Goal: Information Seeking & Learning: Learn about a topic

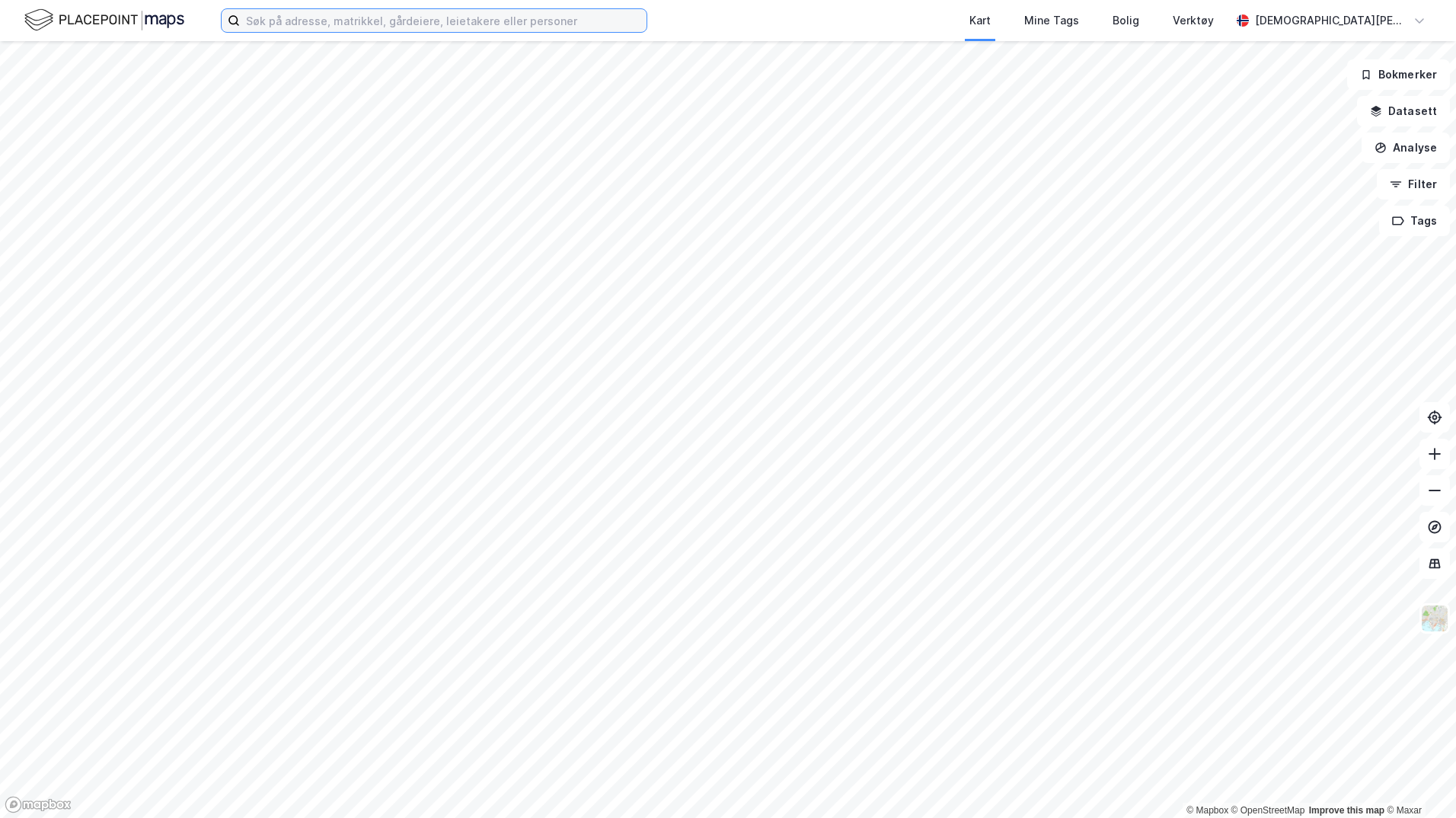
click at [410, 20] on input at bounding box center [443, 21] width 406 height 23
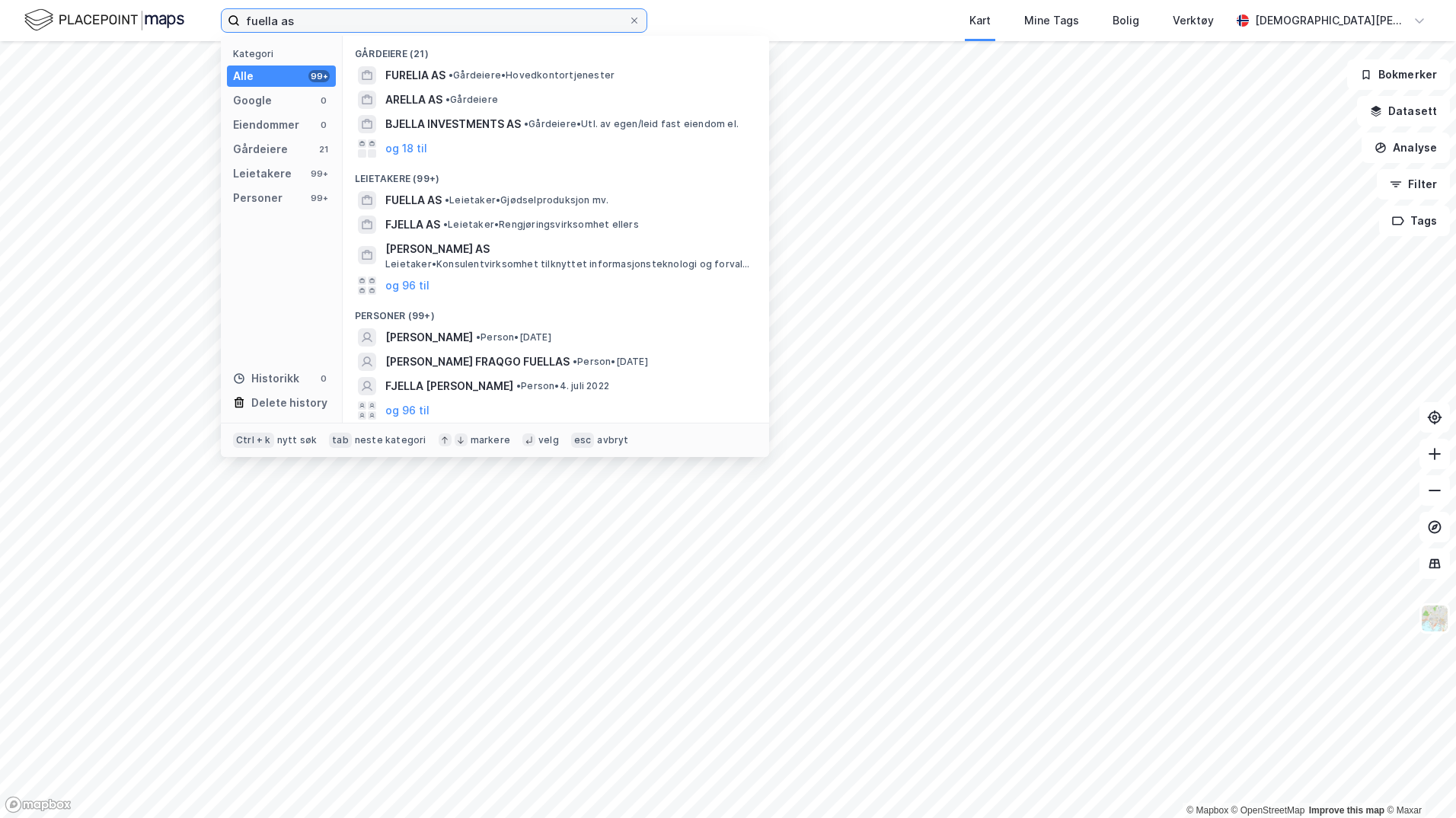
type input "fuella as"
click at [420, 411] on button "og 96 til" at bounding box center [407, 411] width 44 height 18
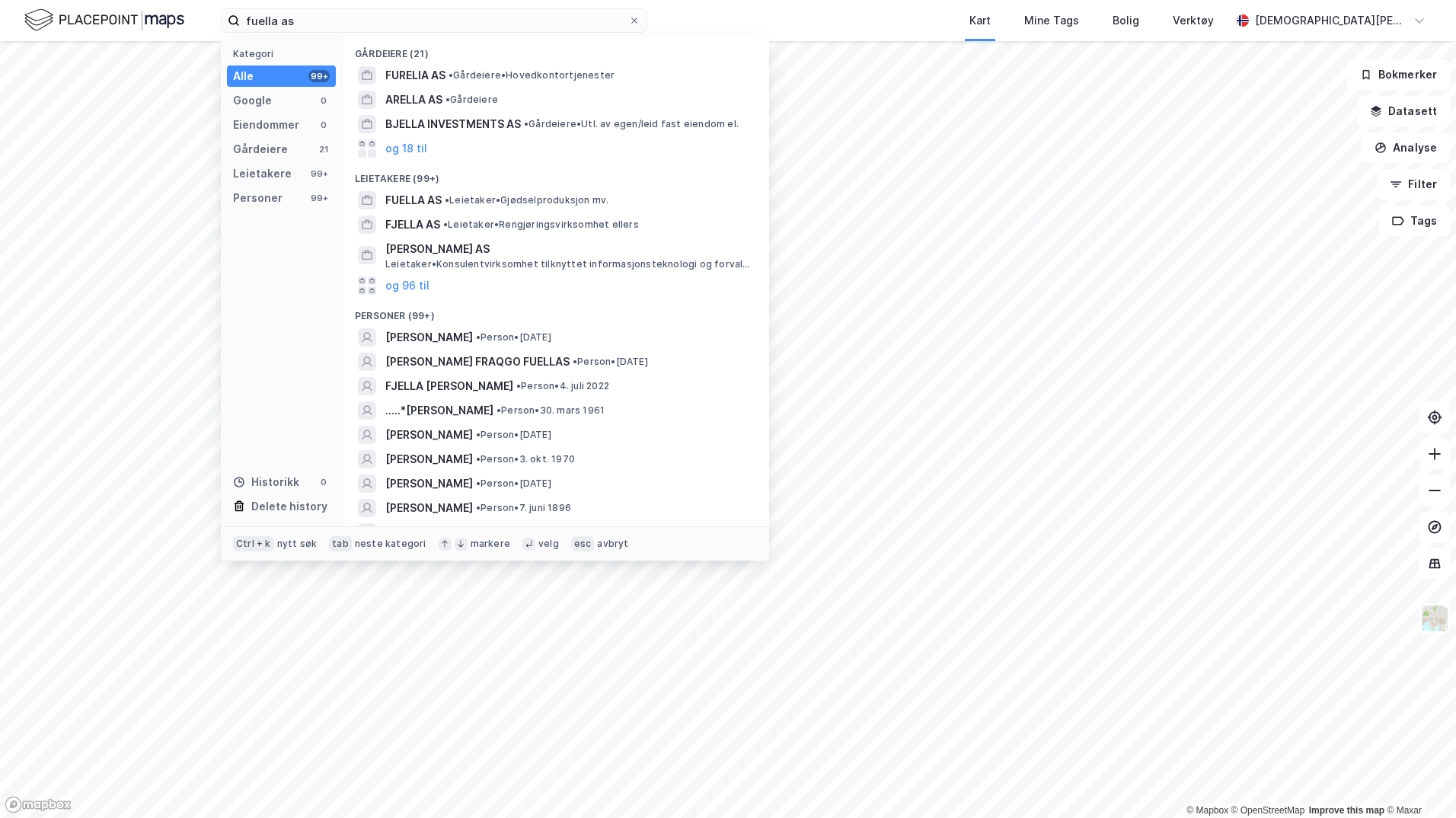
click at [420, 199] on span "FUELLA AS" at bounding box center [413, 201] width 56 height 18
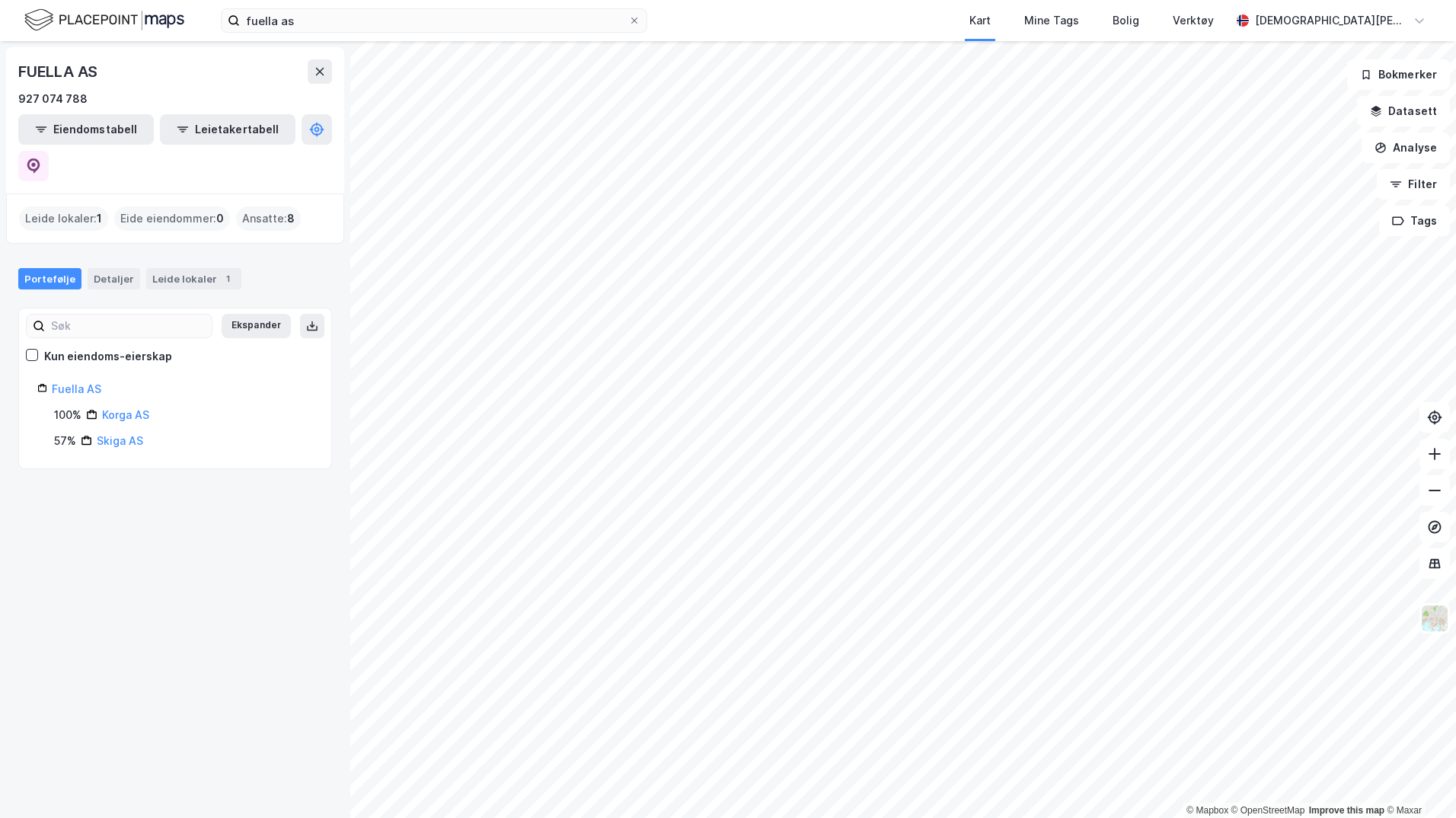
click at [80, 383] on link "Fuella AS" at bounding box center [76, 389] width 49 height 13
click at [72, 383] on link "Fuella AS" at bounding box center [76, 389] width 49 height 13
click at [33, 350] on icon at bounding box center [32, 355] width 11 height 11
click at [82, 383] on link "Fuella AS" at bounding box center [76, 389] width 49 height 13
click at [48, 381] on div "Fuella AS" at bounding box center [175, 390] width 276 height 18
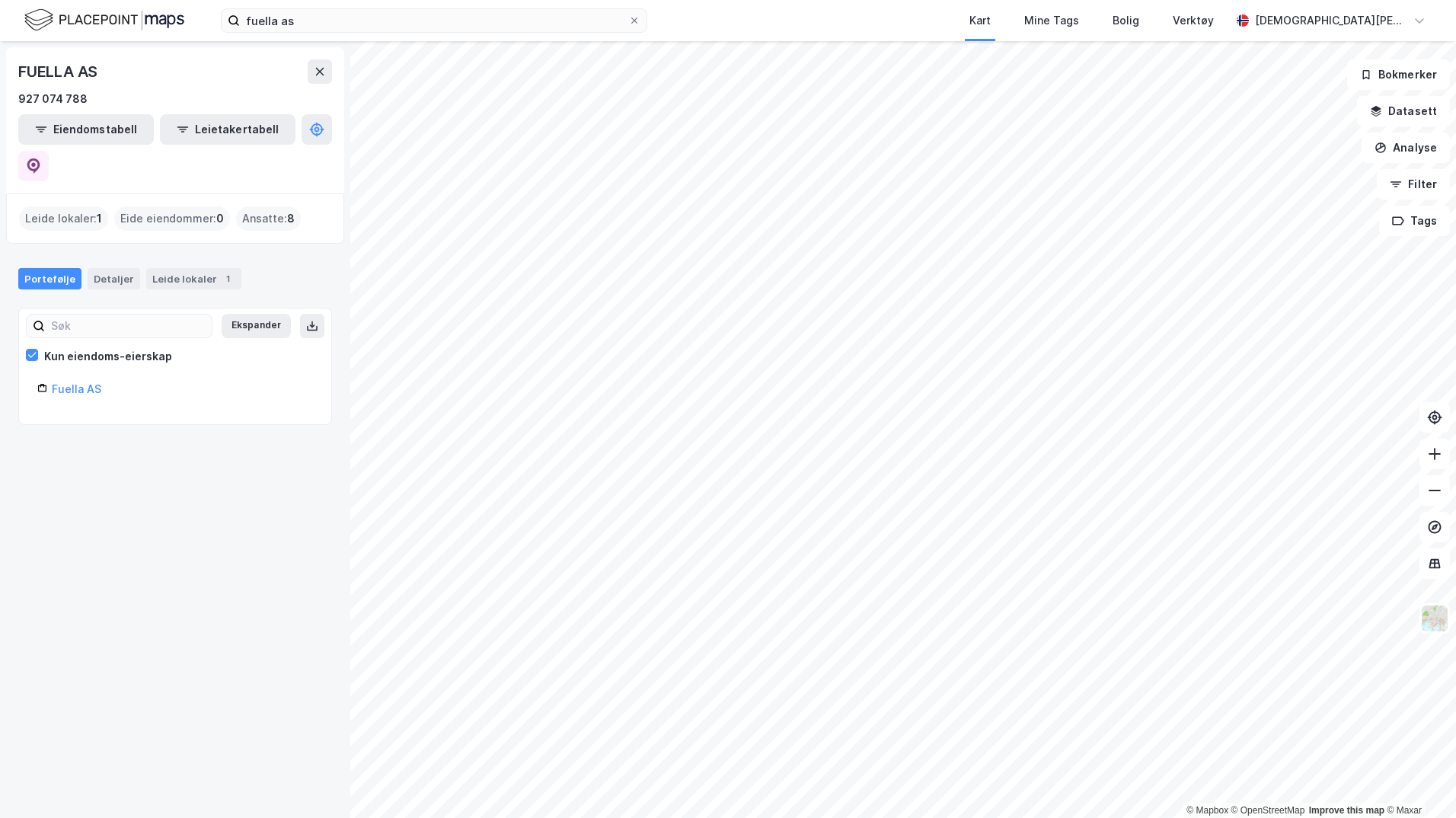
click at [32, 350] on icon at bounding box center [32, 355] width 11 height 11
click at [118, 434] on link "Skiga AS" at bounding box center [120, 441] width 46 height 13
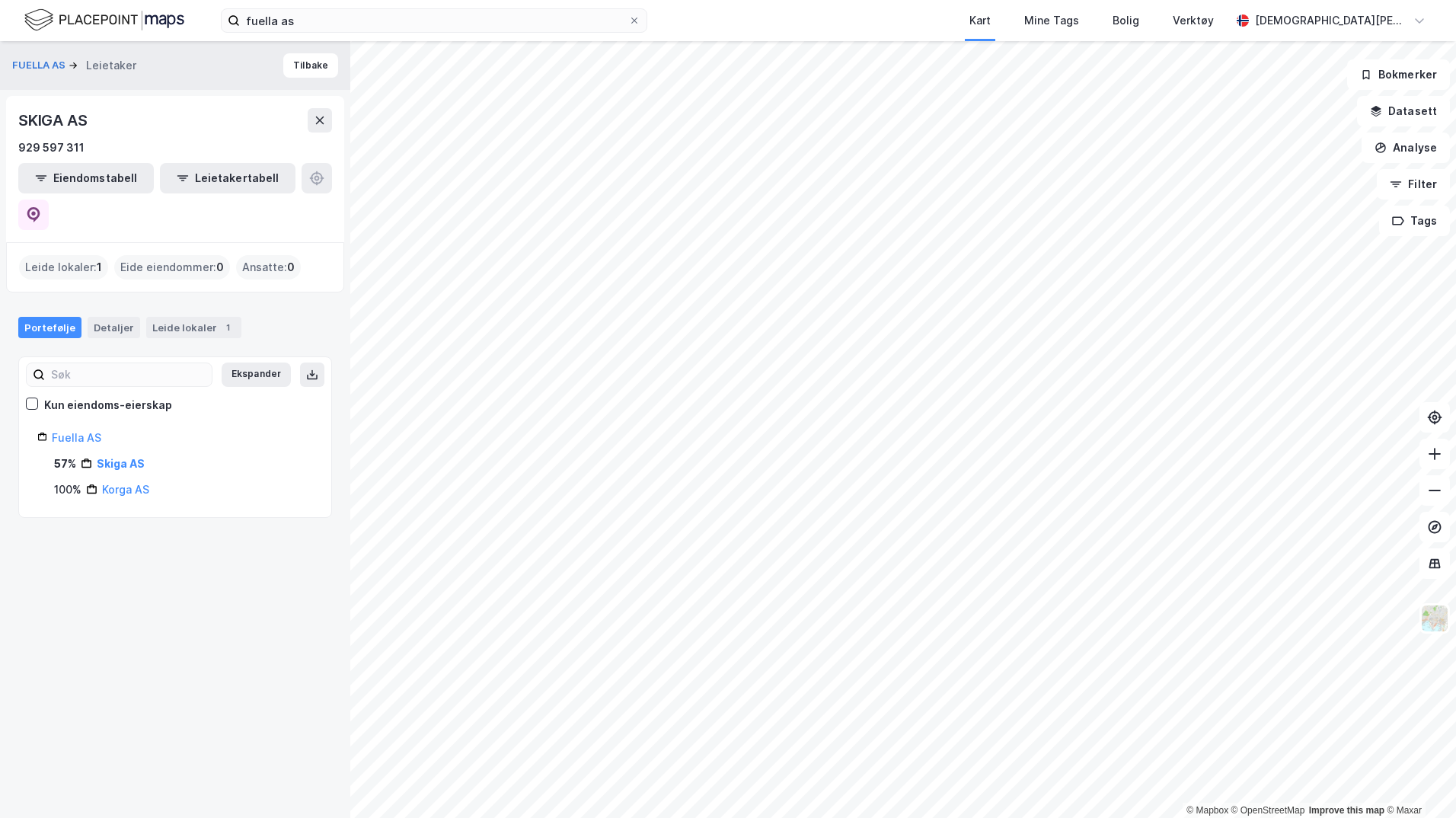
click at [123, 483] on link "Korga AS" at bounding box center [125, 489] width 47 height 13
click at [118, 457] on link "Korga AS" at bounding box center [128, 464] width 49 height 13
click at [122, 455] on div "100% Korga AS 57% Skiga AS" at bounding box center [175, 477] width 276 height 44
click at [121, 455] on div "100% Korga AS 57% Skiga AS" at bounding box center [175, 477] width 276 height 44
click at [116, 480] on div "Ekspander Kun eiendoms-eierskap Fuella AS 100% Korga AS 57% Skiga AS" at bounding box center [175, 437] width 313 height 161
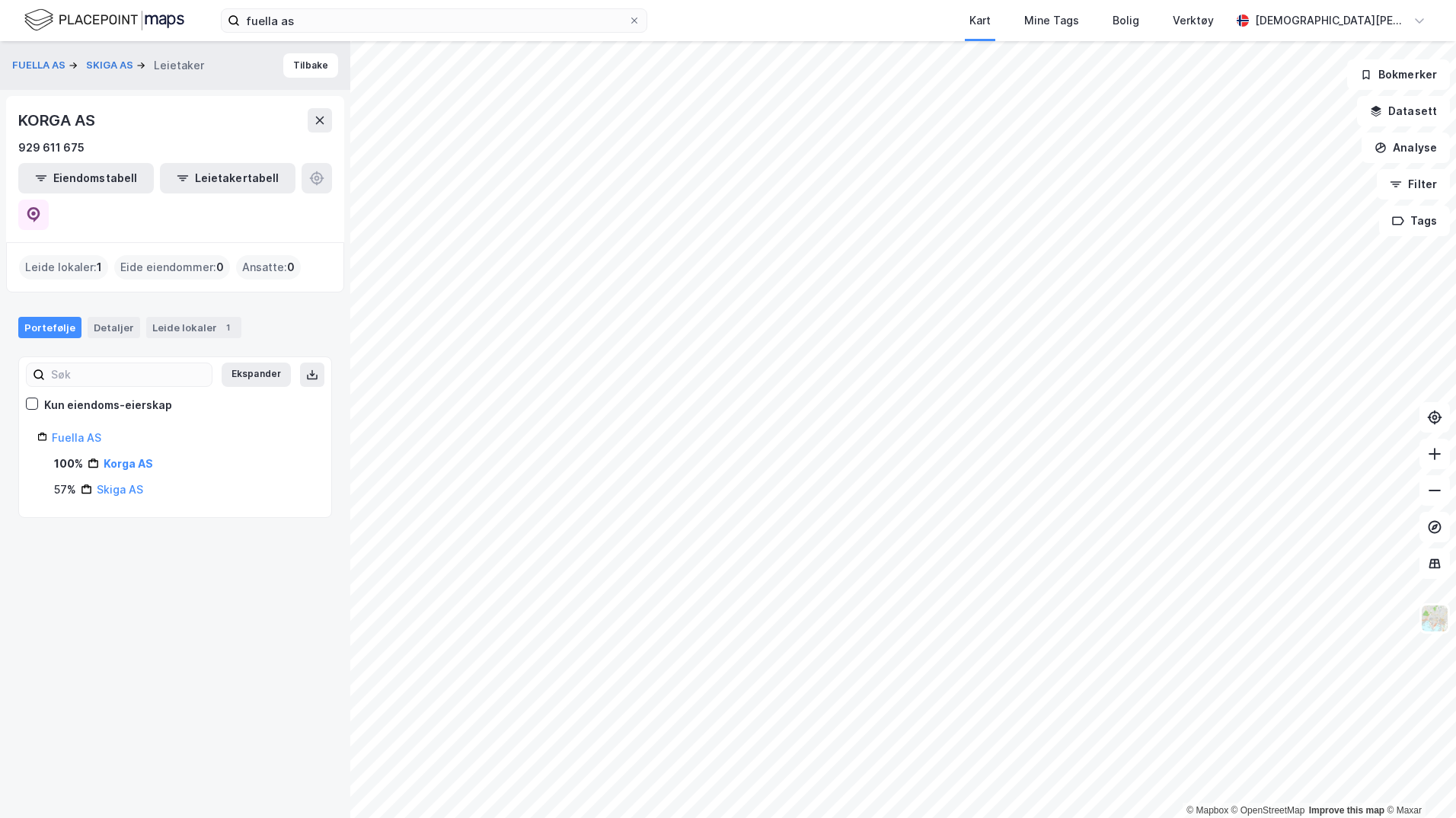
click at [113, 483] on link "Skiga AS" at bounding box center [120, 489] width 46 height 13
click at [113, 483] on link "Korga AS" at bounding box center [125, 489] width 47 height 13
click at [115, 457] on link "Korga AS" at bounding box center [128, 464] width 49 height 13
click at [109, 483] on link "Skiga AS" at bounding box center [120, 489] width 46 height 13
click at [114, 317] on div "Detaljer" at bounding box center [114, 328] width 52 height 22
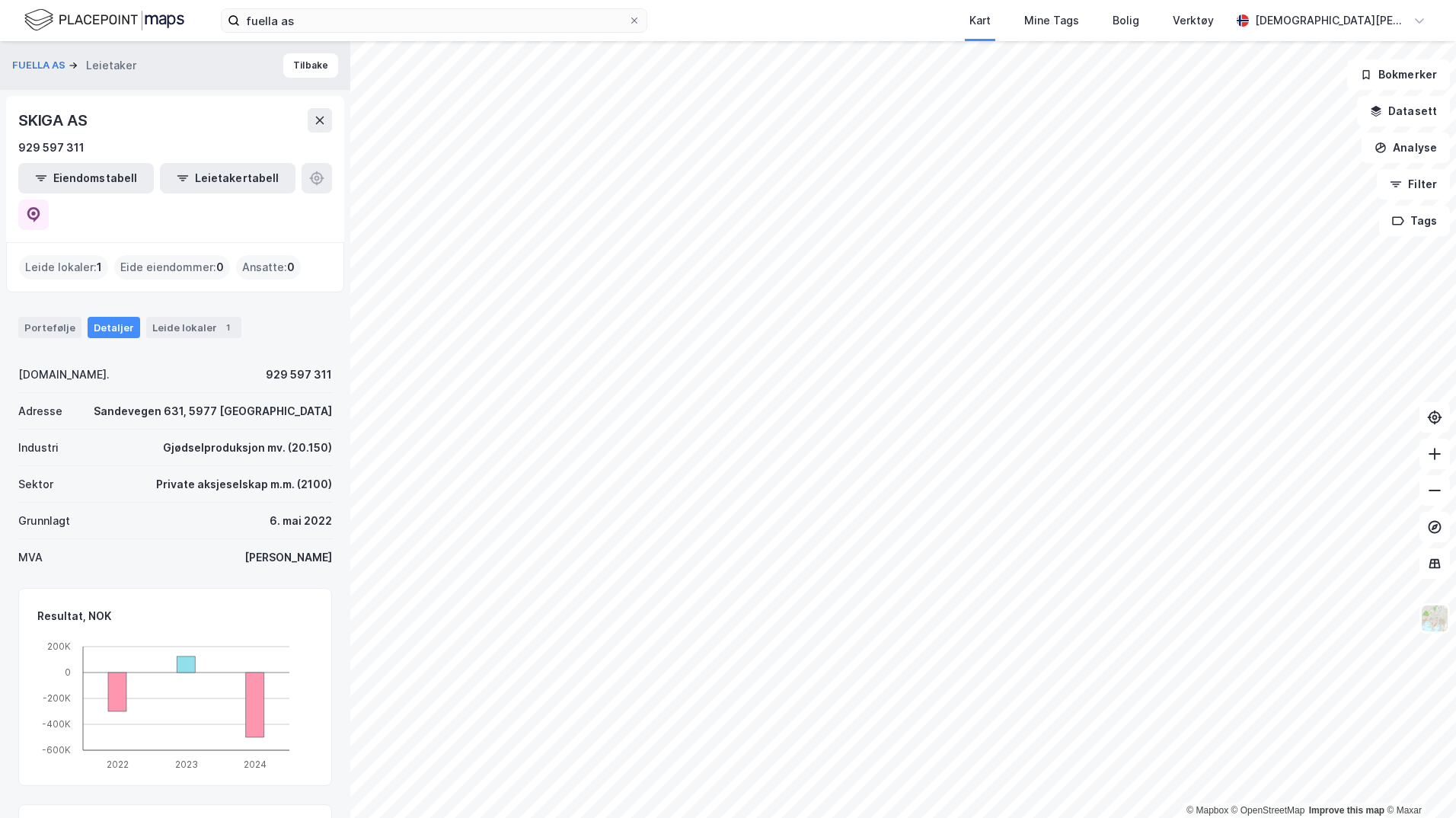
click at [45, 317] on div "Portefølje" at bounding box center [50, 328] width 63 height 22
